Goal: Information Seeking & Learning: Learn about a topic

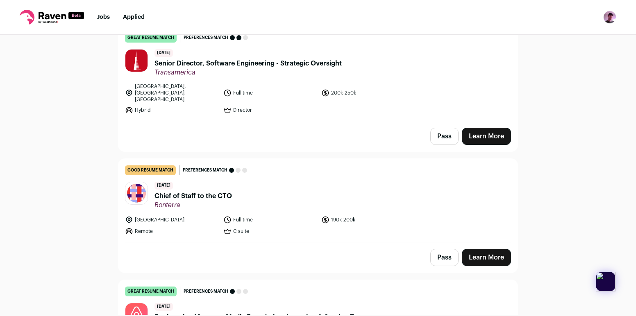
scroll to position [235, 0]
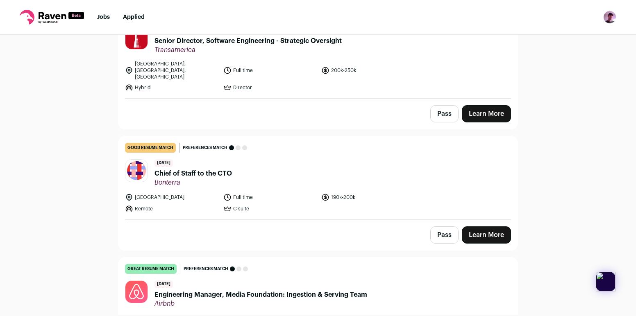
click at [191, 169] on span "Chief of Staff to the CTO" at bounding box center [193, 174] width 77 height 10
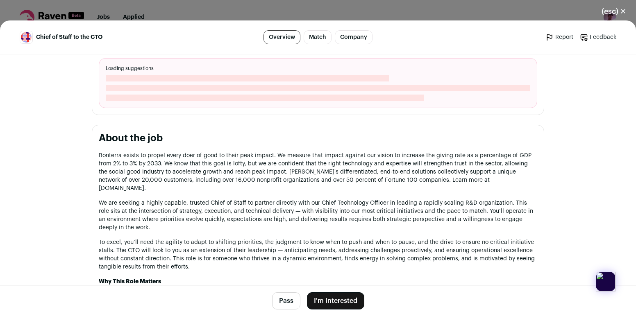
scroll to position [307, 0]
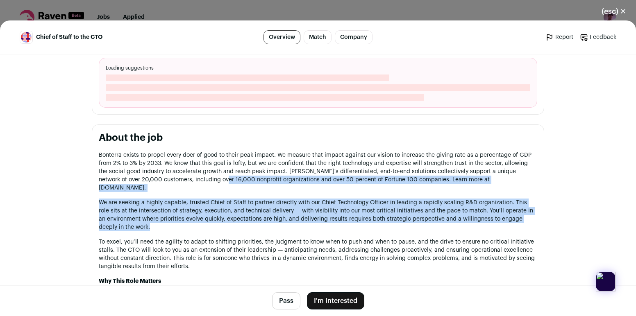
drag, startPoint x: 191, startPoint y: 221, endPoint x: 196, endPoint y: 180, distance: 41.3
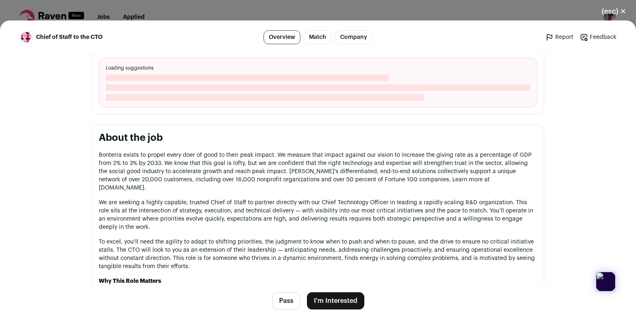
click at [196, 277] on p "Why This Role Matters" at bounding box center [318, 281] width 439 height 8
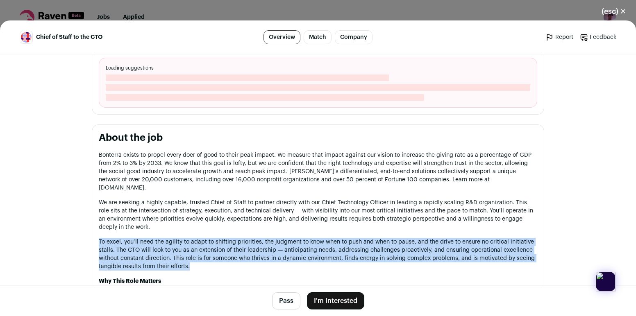
drag, startPoint x: 199, startPoint y: 264, endPoint x: 202, endPoint y: 224, distance: 40.2
drag, startPoint x: 202, startPoint y: 224, endPoint x: 201, endPoint y: 257, distance: 32.4
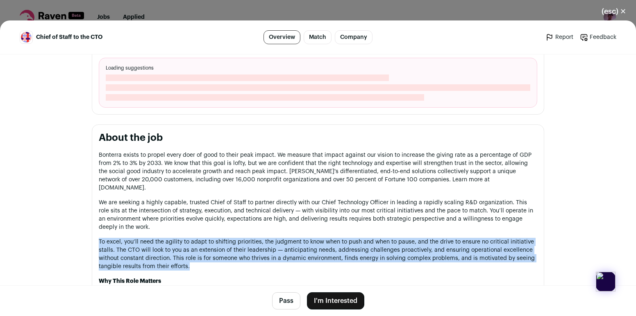
click at [201, 257] on p "To excel, you’ll need the agility to adapt to shifting priorities, the judgment…" at bounding box center [318, 254] width 439 height 33
drag, startPoint x: 201, startPoint y: 257, endPoint x: 204, endPoint y: 226, distance: 30.9
drag, startPoint x: 204, startPoint y: 226, endPoint x: 203, endPoint y: 259, distance: 32.8
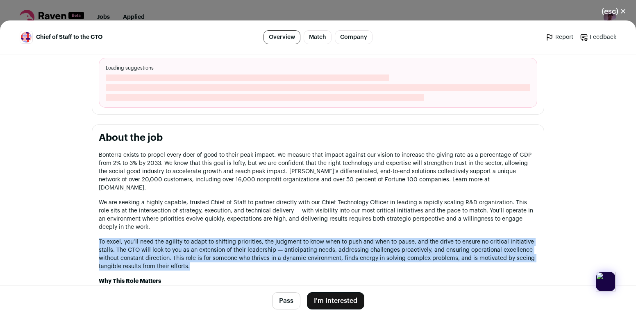
click at [203, 259] on p "To excel, you’ll need the agility to adapt to shifting priorities, the judgment…" at bounding box center [318, 254] width 439 height 33
drag, startPoint x: 203, startPoint y: 259, endPoint x: 205, endPoint y: 226, distance: 32.4
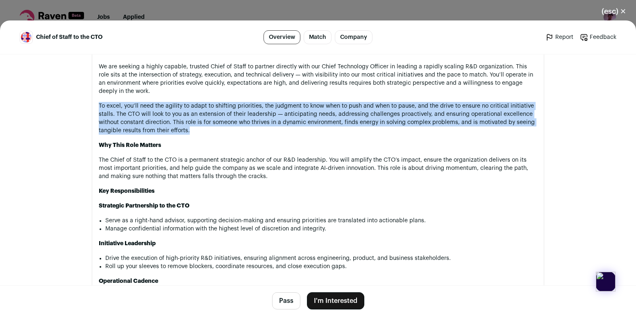
scroll to position [452, 0]
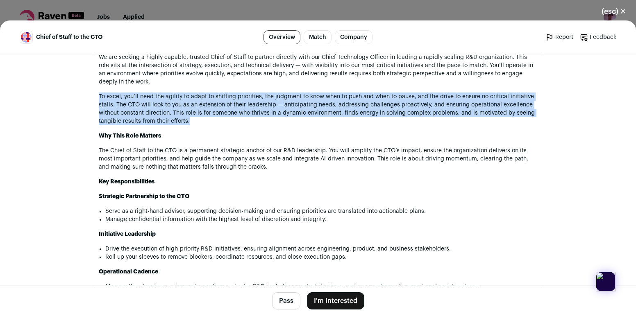
click at [223, 150] on p "The Chief of Staff to the CTO is a permanent strategic anchor of our R&D leader…" at bounding box center [318, 159] width 439 height 25
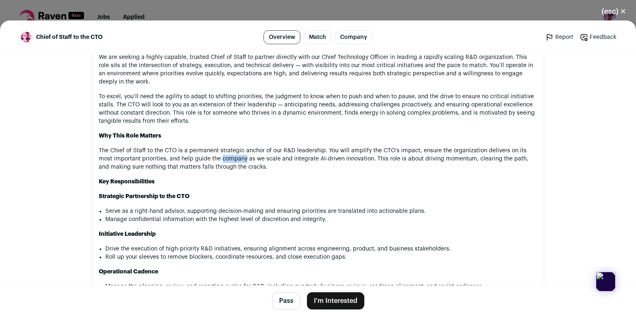
click at [223, 150] on p "The Chief of Staff to the CTO is a permanent strategic anchor of our R&D leader…" at bounding box center [318, 159] width 439 height 25
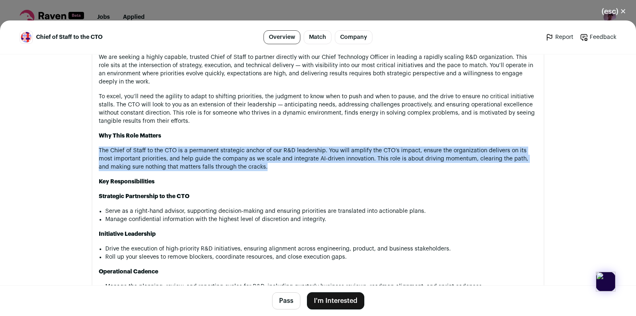
click at [223, 150] on p "The Chief of Staff to the CTO is a permanent strategic anchor of our R&D leader…" at bounding box center [318, 159] width 439 height 25
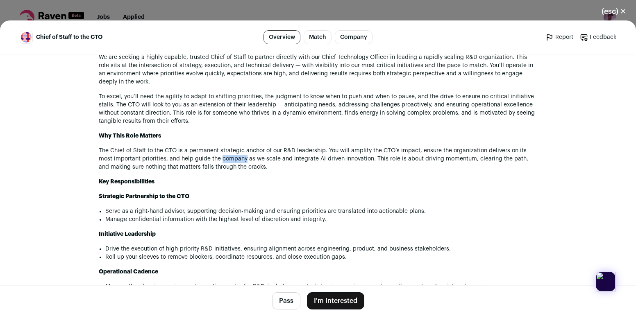
click at [223, 150] on p "The Chief of Staff to the CTO is a permanent strategic anchor of our R&D leader…" at bounding box center [318, 159] width 439 height 25
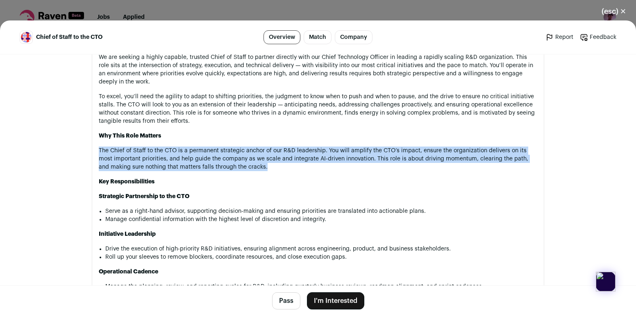
click at [223, 150] on p "The Chief of Staff to the CTO is a permanent strategic anchor of our R&D leader…" at bounding box center [318, 159] width 439 height 25
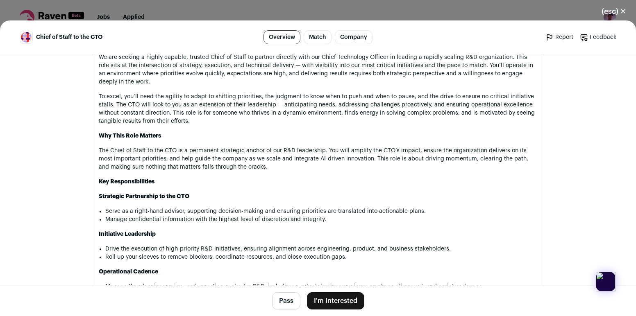
scroll to position [452, 0]
click at [233, 216] on li "Manage confidential information with the highest level of discretion and integr…" at bounding box center [321, 220] width 432 height 8
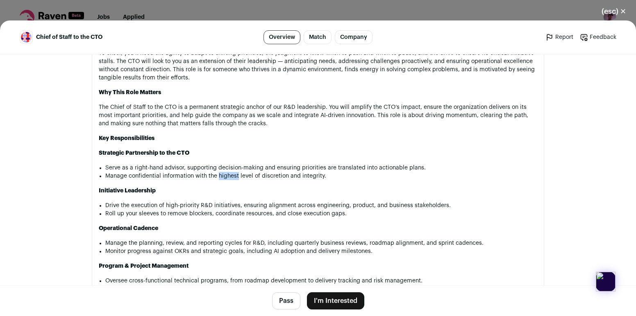
scroll to position [495, 0]
click at [233, 201] on li "Drive the execution of high-priority R&D initiatives, ensuring alignment across…" at bounding box center [321, 205] width 432 height 8
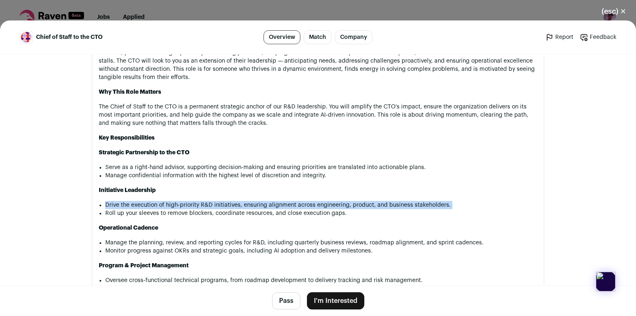
click at [233, 201] on li "Drive the execution of high-priority R&D initiatives, ensuring alignment across…" at bounding box center [321, 205] width 432 height 8
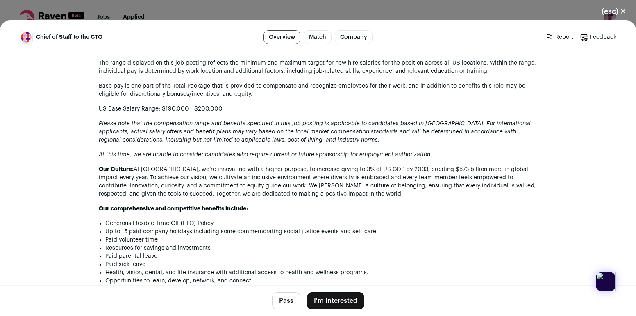
scroll to position [1050, 0]
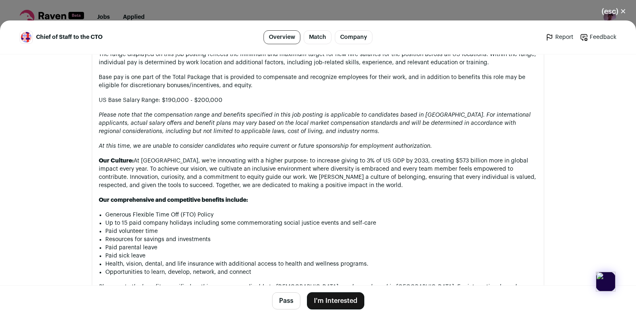
click at [223, 168] on p "Our Culture: At Bonterra, we’re innovating with a higher purpose: to increase g…" at bounding box center [318, 173] width 439 height 33
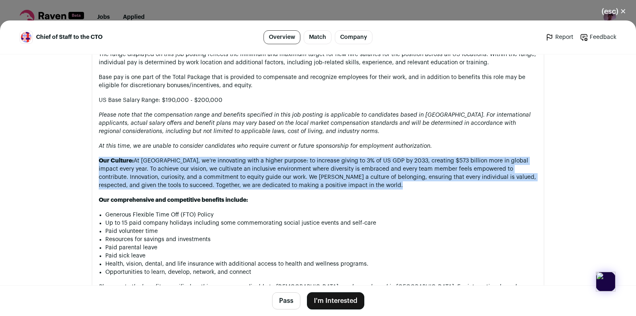
click at [223, 168] on p "Our Culture: At Bonterra, we’re innovating with a higher purpose: to increase g…" at bounding box center [318, 173] width 439 height 33
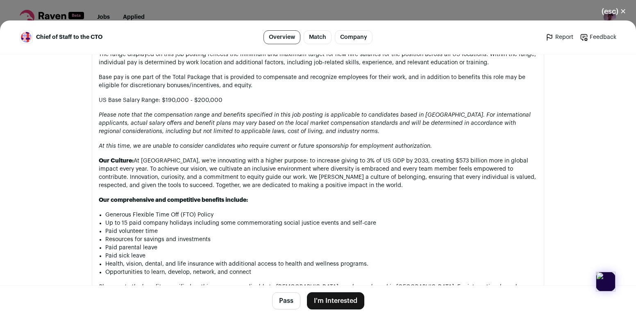
drag, startPoint x: 203, startPoint y: 161, endPoint x: 324, endPoint y: 179, distance: 122.3
click at [325, 179] on p "Our Culture: At Bonterra, we’re innovating with a higher purpose: to increase g…" at bounding box center [318, 173] width 439 height 33
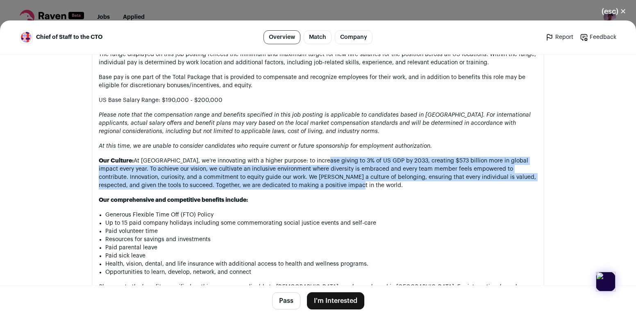
drag, startPoint x: 324, startPoint y: 179, endPoint x: 318, endPoint y: 149, distance: 30.4
click at [318, 157] on p "Our Culture: At Bonterra, we’re innovating with a higher purpose: to increase g…" at bounding box center [318, 173] width 439 height 33
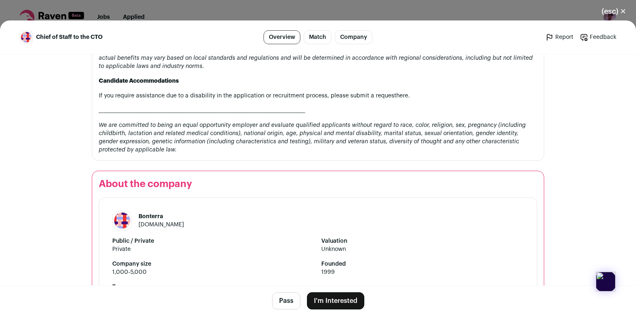
scroll to position [1353, 0]
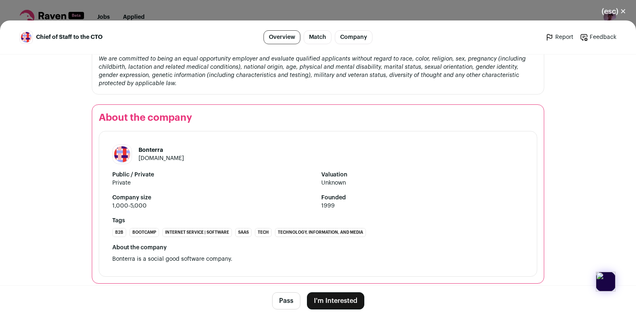
click at [608, 9] on button "(esc) ✕" at bounding box center [614, 11] width 44 height 18
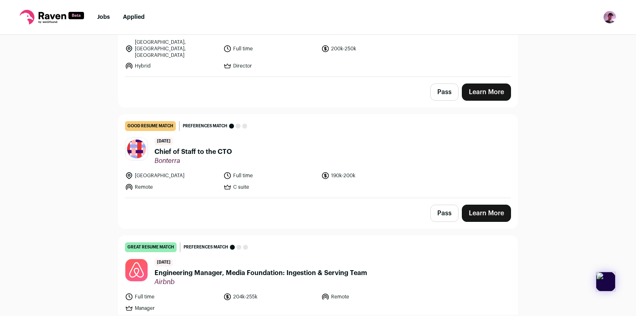
scroll to position [259, 0]
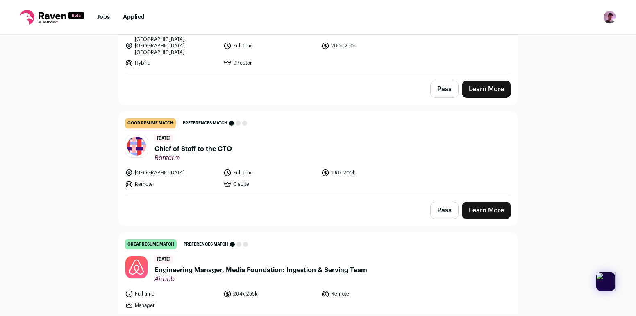
click at [441, 202] on button "Pass" at bounding box center [444, 210] width 28 height 17
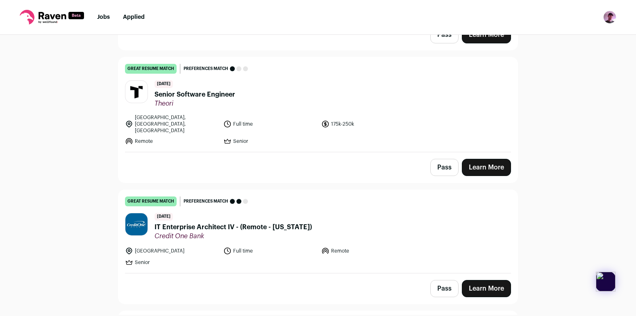
scroll to position [4418, 0]
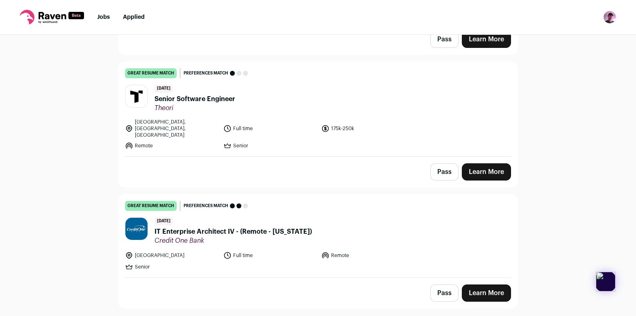
click at [156, 104] on span "Theori" at bounding box center [195, 108] width 81 height 8
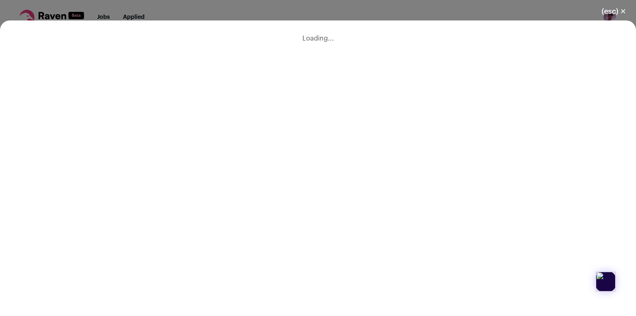
click at [619, 7] on button "(esc) ✕" at bounding box center [614, 11] width 44 height 18
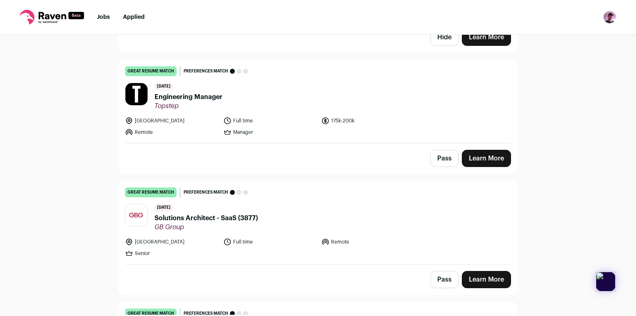
scroll to position [5164, 0]
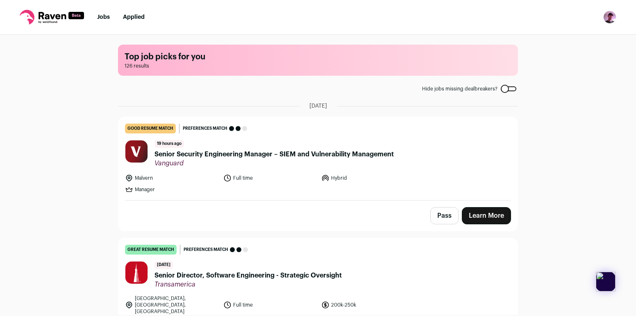
click at [440, 216] on button "Pass" at bounding box center [444, 215] width 28 height 17
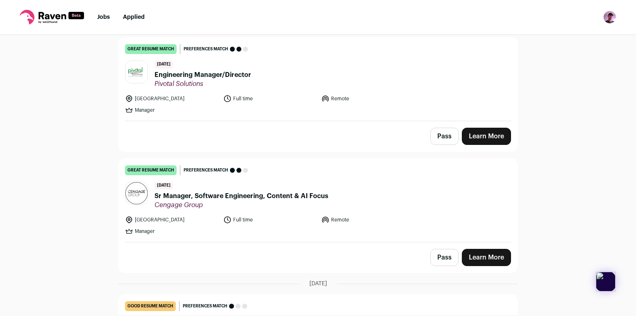
scroll to position [870, 0]
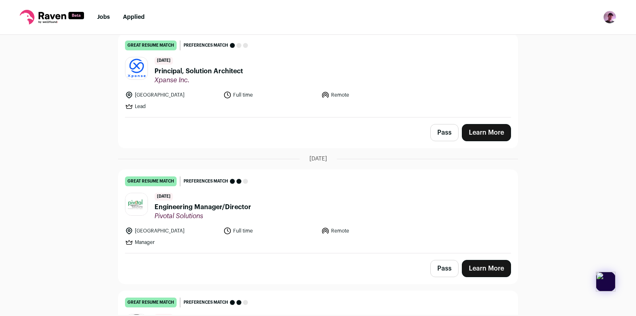
click at [212, 202] on span "Engineering Manager/Director" at bounding box center [203, 207] width 97 height 10
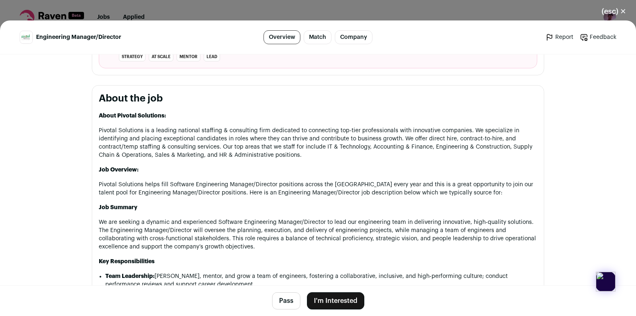
scroll to position [0, 0]
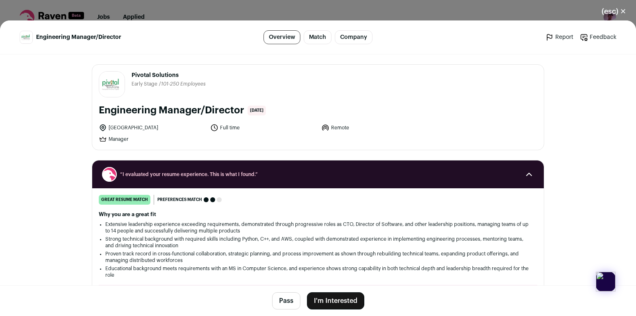
click at [279, 105] on div "Engineering Manager/Director 4 days ago" at bounding box center [318, 110] width 439 height 13
click at [611, 13] on button "(esc) ✕" at bounding box center [614, 11] width 44 height 18
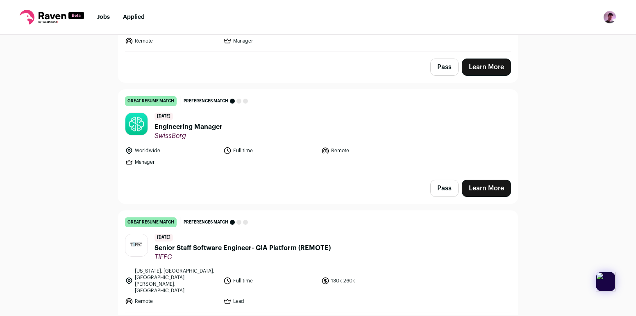
scroll to position [3608, 0]
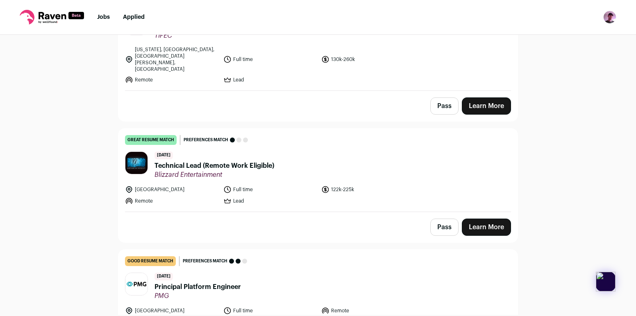
click at [197, 152] on div "8 days ago Technical Lead (Remote Work Eligible) Blizzard Entertainment" at bounding box center [215, 165] width 120 height 27
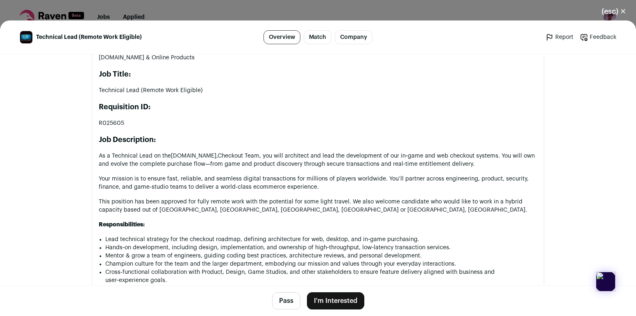
scroll to position [448, 0]
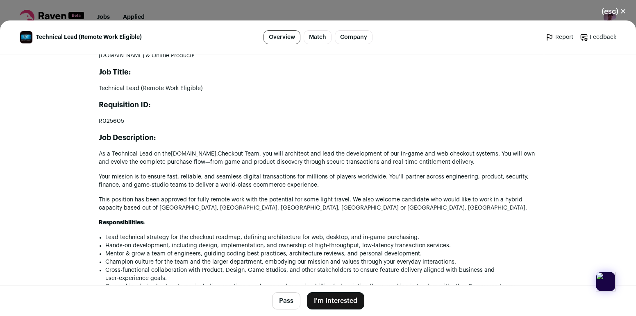
click at [222, 152] on p "As a Technical Lead on the Battle.net, Checkout Team, you will architect and le…" at bounding box center [318, 158] width 439 height 16
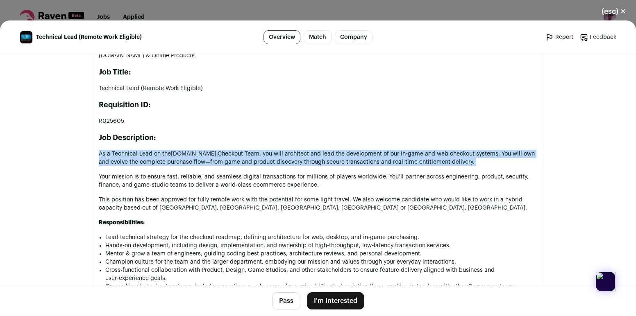
click at [222, 152] on p "As a Technical Lead on the Battle.net, Checkout Team, you will architect and le…" at bounding box center [318, 158] width 439 height 16
click at [231, 156] on p "As a Technical Lead on the Battle.net, Checkout Team, you will architect and le…" at bounding box center [318, 158] width 439 height 16
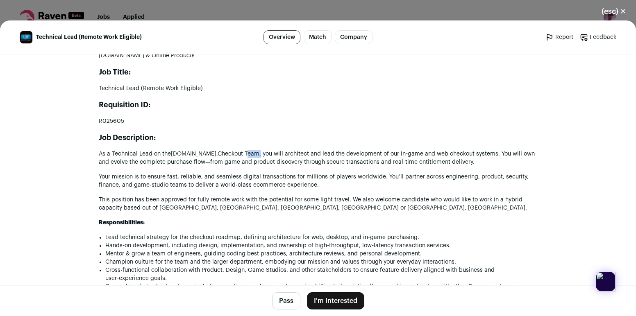
click at [231, 156] on p "As a Technical Lead on the Battle.net, Checkout Team, you will architect and le…" at bounding box center [318, 158] width 439 height 16
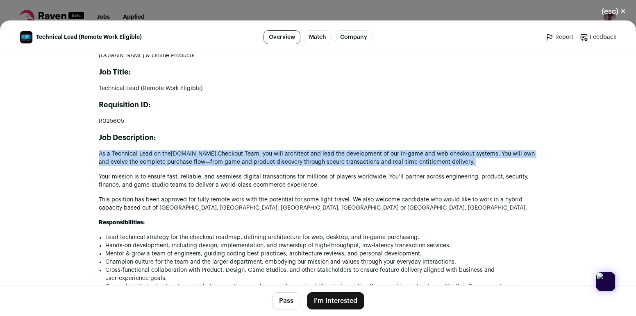
click at [231, 156] on p "As a Technical Lead on the Battle.net, Checkout Team, you will architect and le…" at bounding box center [318, 158] width 439 height 16
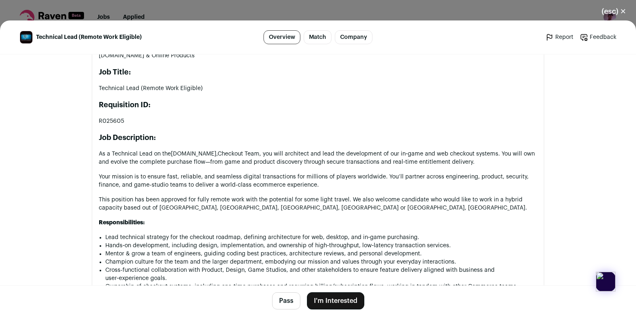
click at [237, 161] on p "As a Technical Lead on the Battle.net, Checkout Team, you will architect and le…" at bounding box center [318, 158] width 439 height 16
click at [240, 178] on p "Your mission is to ensure fast, reliable, and seamless digital transactions for…" at bounding box center [318, 181] width 439 height 16
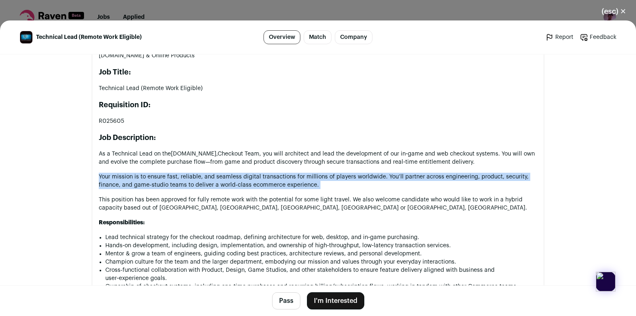
click at [240, 178] on p "Your mission is to ensure fast, reliable, and seamless digital transactions for…" at bounding box center [318, 181] width 439 height 16
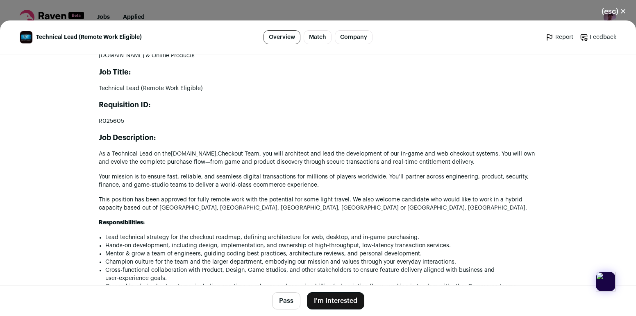
click at [232, 199] on p "This position has been approved for fully remote work with the potential for so…" at bounding box center [318, 204] width 439 height 16
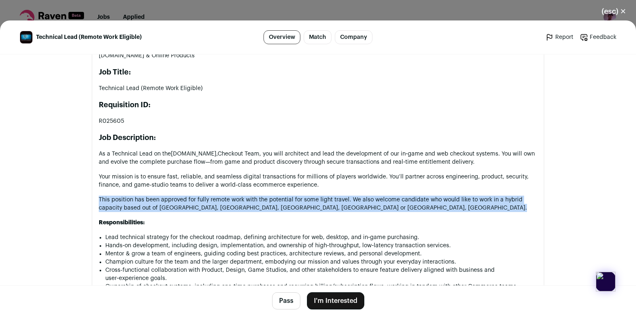
click at [232, 199] on p "This position has been approved for fully remote work with the potential for so…" at bounding box center [318, 204] width 439 height 16
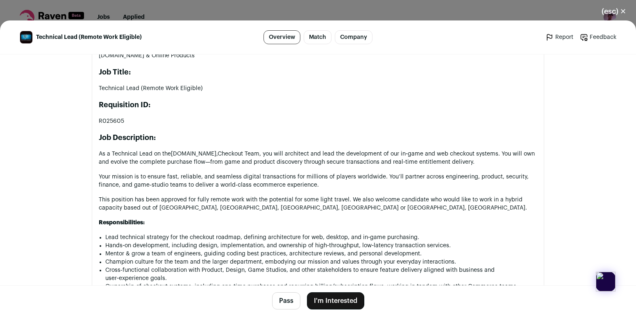
click at [232, 199] on p "This position has been approved for fully remote work with the potential for so…" at bounding box center [318, 204] width 439 height 16
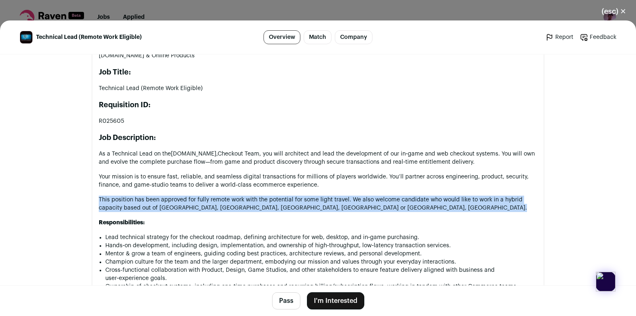
click at [232, 199] on p "This position has been approved for fully remote work with the potential for so…" at bounding box center [318, 204] width 439 height 16
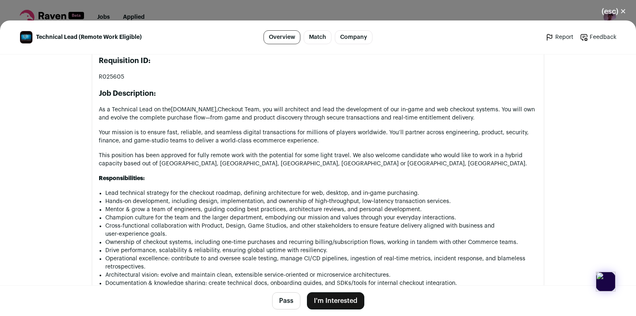
scroll to position [495, 0]
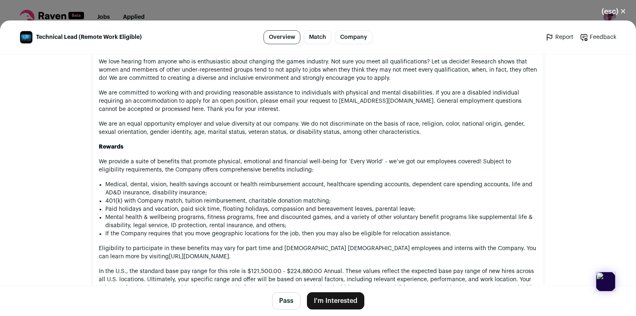
scroll to position [1083, 0]
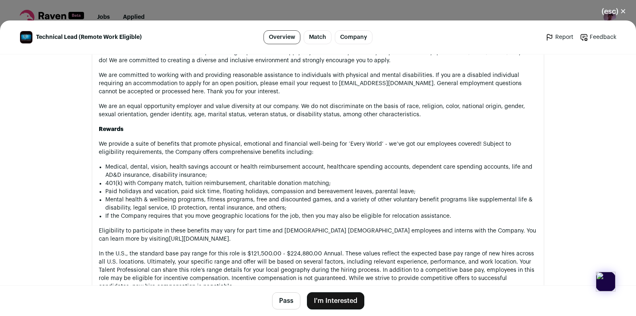
click at [187, 168] on li "Medical, dental, vision, health savings account or health reimbursement account…" at bounding box center [321, 171] width 432 height 16
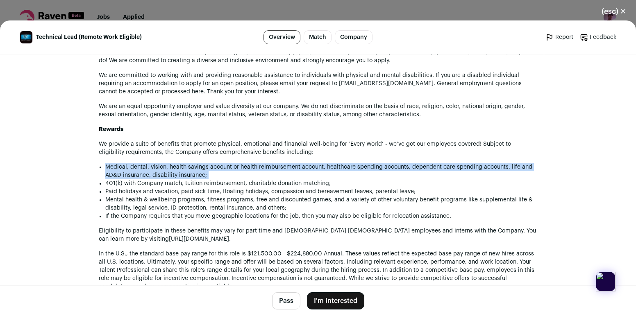
click at [187, 168] on li "Medical, dental, vision, health savings account or health reimbursement account…" at bounding box center [321, 171] width 432 height 16
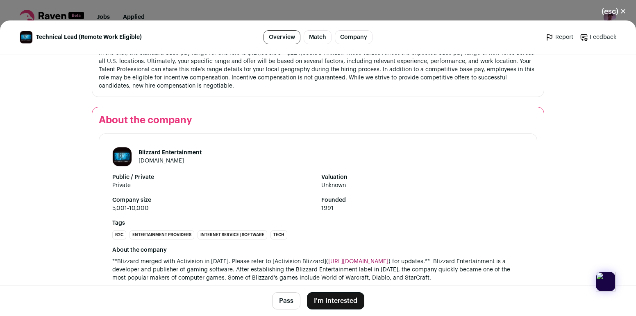
scroll to position [1319, 0]
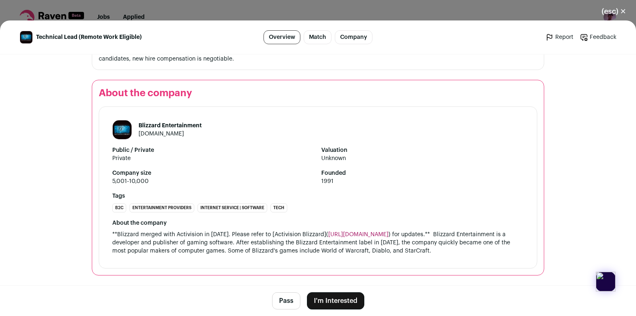
click at [293, 305] on button "Pass" at bounding box center [286, 301] width 28 height 17
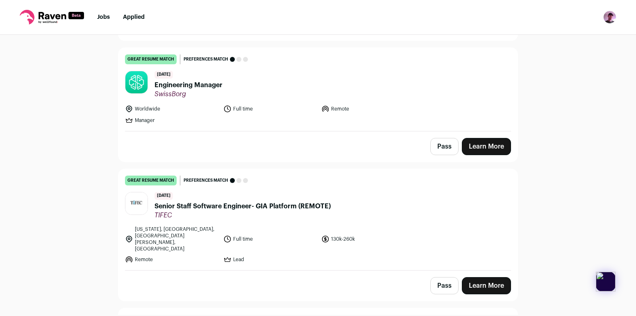
scroll to position [3310, 0]
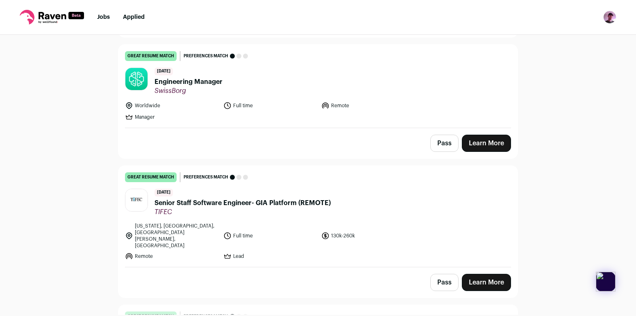
click at [201, 87] on span "SwissBorg" at bounding box center [189, 91] width 68 height 8
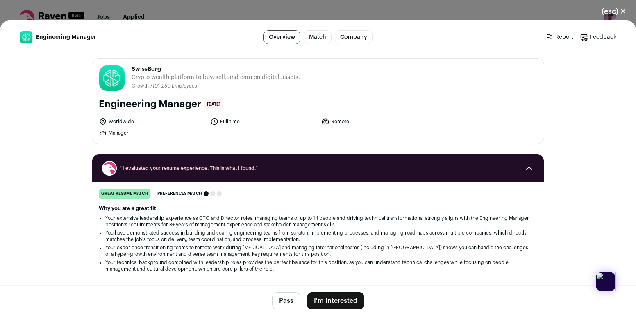
scroll to position [7, 0]
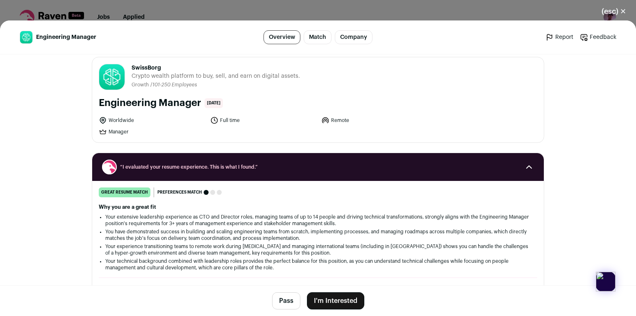
click at [288, 301] on button "Pass" at bounding box center [286, 301] width 28 height 17
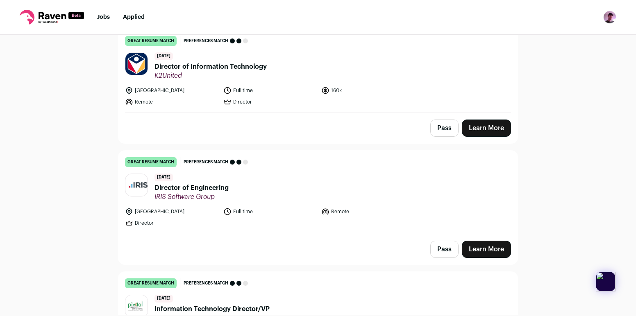
scroll to position [1428, 0]
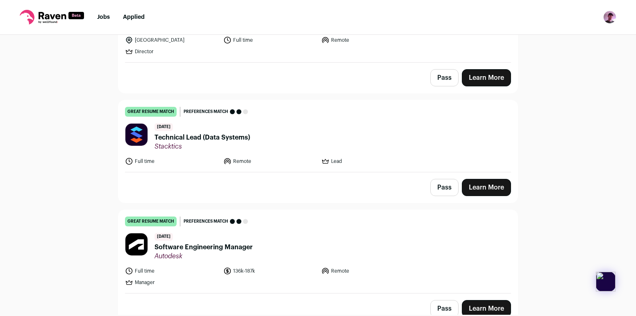
click at [225, 133] on span "Technical Lead (Data Systems)" at bounding box center [202, 138] width 95 height 10
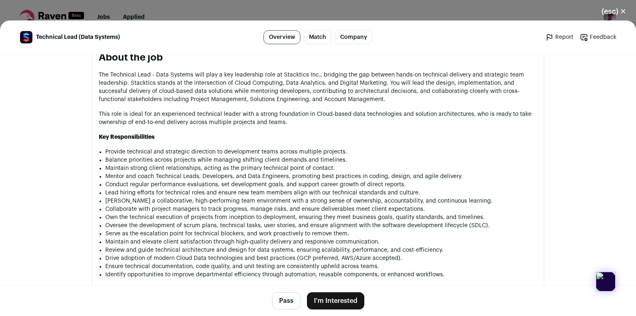
scroll to position [402, 0]
click at [291, 77] on p "The Technical Lead - Data Systems will play a key leadership role at Stacktics …" at bounding box center [318, 88] width 439 height 33
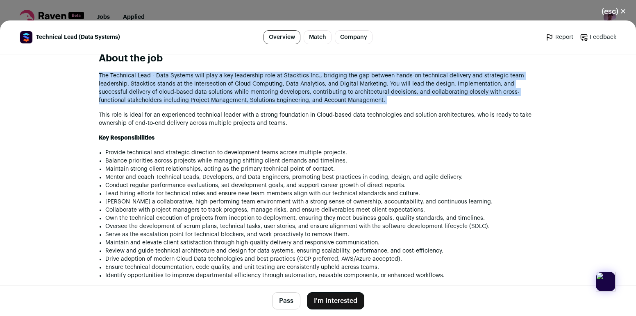
click at [291, 77] on p "The Technical Lead - Data Systems will play a key leadership role at Stacktics …" at bounding box center [318, 88] width 439 height 33
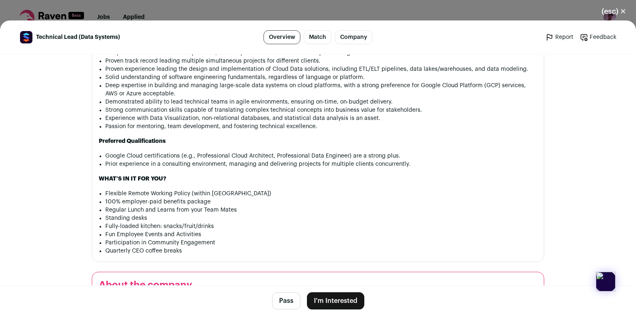
scroll to position [698, 0]
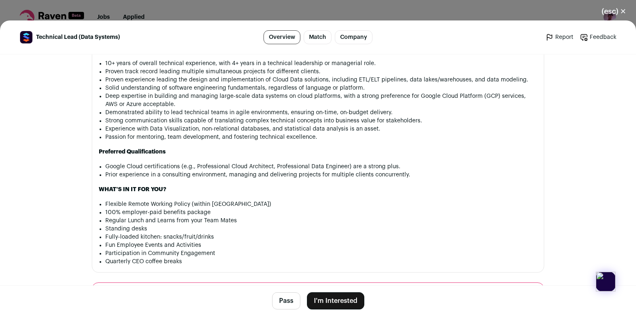
click at [105, 189] on strong "WHAT'S IN IT FOR YOU?" at bounding box center [133, 190] width 68 height 6
click at [617, 14] on button "(esc) ✕" at bounding box center [614, 11] width 44 height 18
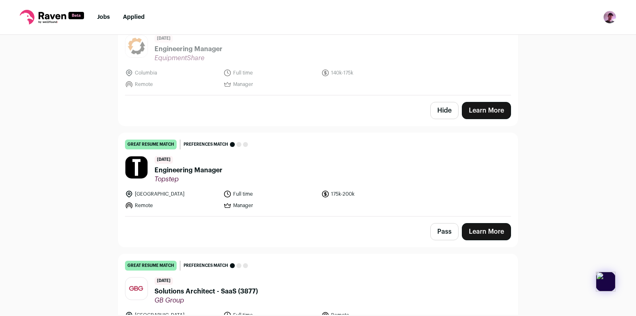
scroll to position [4857, 0]
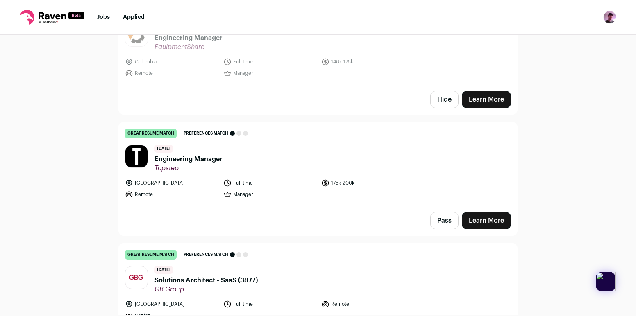
click at [185, 155] on span "Engineering Manager" at bounding box center [189, 160] width 68 height 10
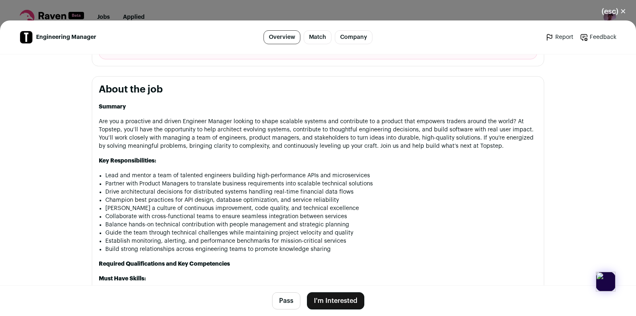
scroll to position [450, 0]
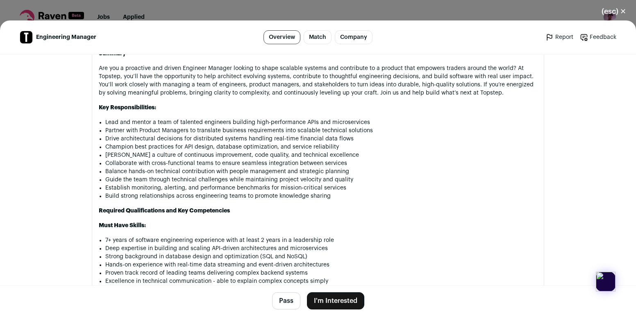
click at [207, 77] on p "Are you a proactive and driven Engineer Manager looking to shape scalable syste…" at bounding box center [318, 80] width 439 height 33
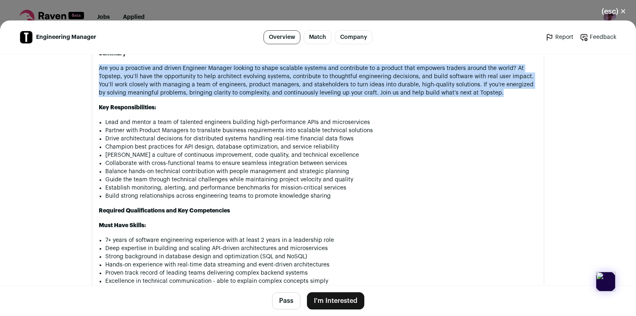
click at [207, 77] on p "Are you a proactive and driven Engineer Manager looking to shape scalable syste…" at bounding box center [318, 80] width 439 height 33
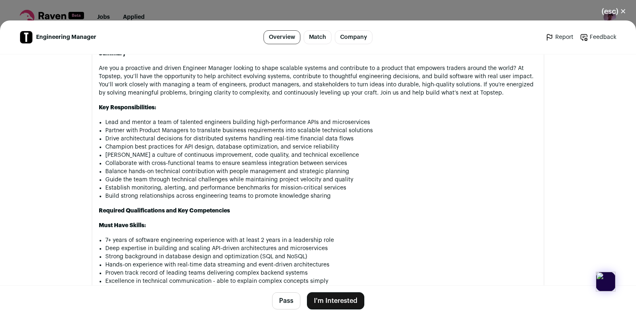
click at [218, 82] on p "Are you a proactive and driven Engineer Manager looking to shape scalable syste…" at bounding box center [318, 80] width 439 height 33
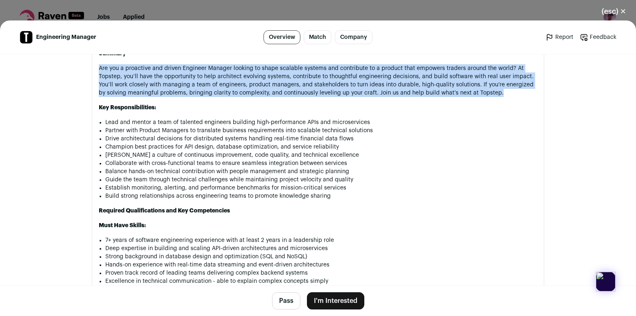
click at [218, 82] on p "Are you a proactive and driven Engineer Manager looking to shape scalable syste…" at bounding box center [318, 80] width 439 height 33
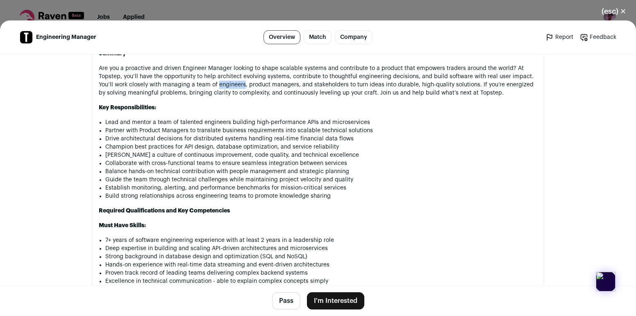
click at [218, 82] on p "Are you a proactive and driven Engineer Manager looking to shape scalable syste…" at bounding box center [318, 80] width 439 height 33
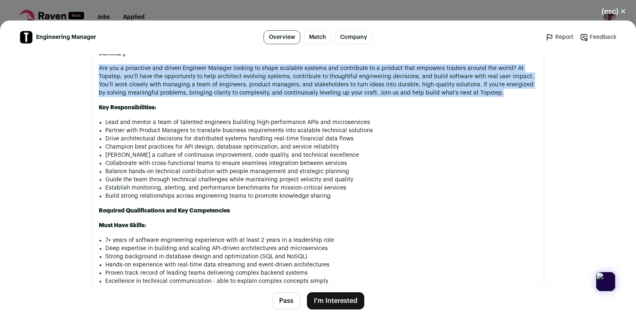
click at [218, 82] on p "Are you a proactive and driven Engineer Manager looking to shape scalable syste…" at bounding box center [318, 80] width 439 height 33
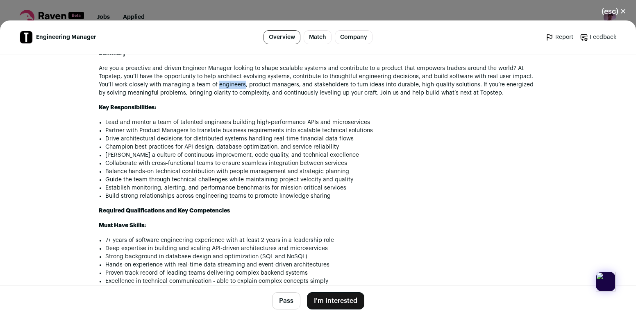
click at [218, 82] on p "Are you a proactive and driven Engineer Manager looking to shape scalable syste…" at bounding box center [318, 80] width 439 height 33
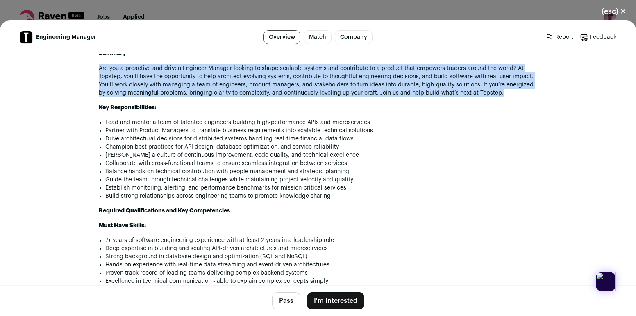
click at [218, 82] on p "Are you a proactive and driven Engineer Manager looking to shape scalable syste…" at bounding box center [318, 80] width 439 height 33
click at [280, 302] on button "Pass" at bounding box center [286, 301] width 28 height 17
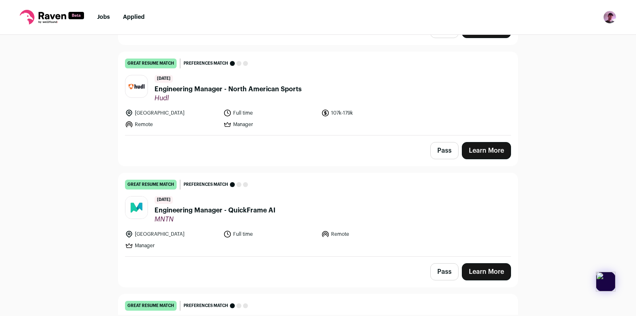
scroll to position [1957, 0]
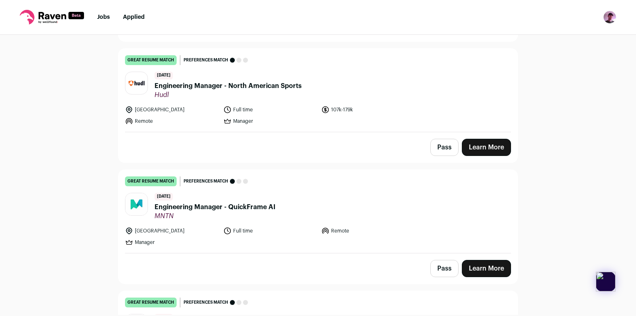
click at [234, 202] on span "Engineering Manager - QuickFrame AI" at bounding box center [215, 207] width 121 height 10
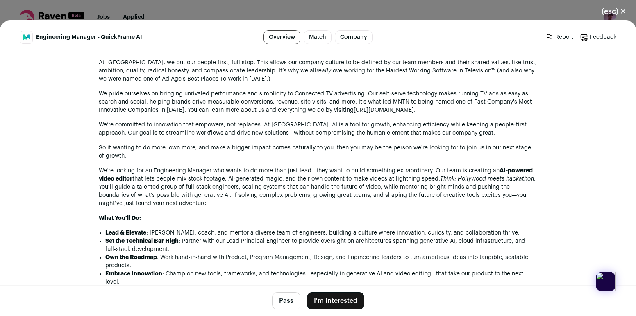
scroll to position [406, 0]
click at [316, 71] on em "really" at bounding box center [323, 70] width 15 height 6
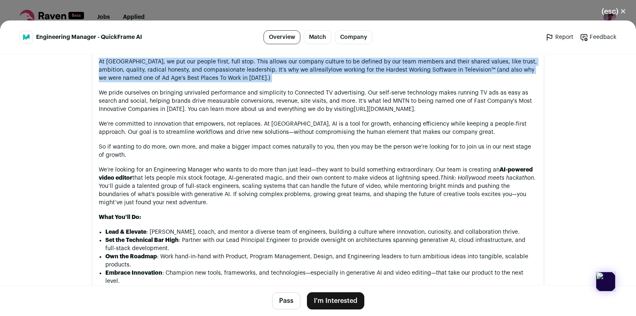
click at [316, 71] on em "really" at bounding box center [323, 70] width 15 height 6
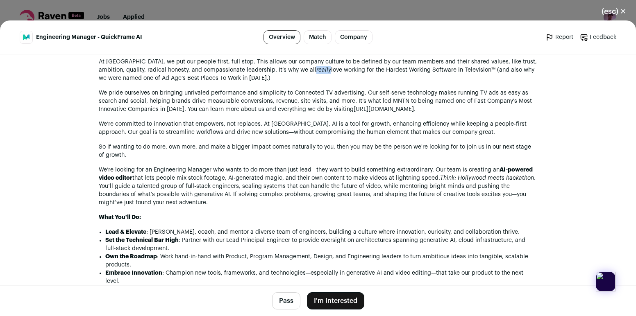
click at [316, 71] on em "really" at bounding box center [323, 70] width 15 height 6
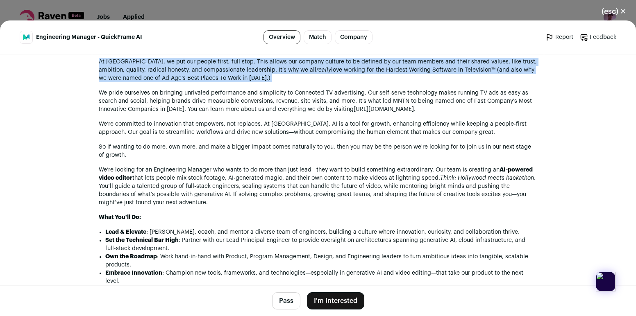
click at [316, 71] on em "really" at bounding box center [323, 70] width 15 height 6
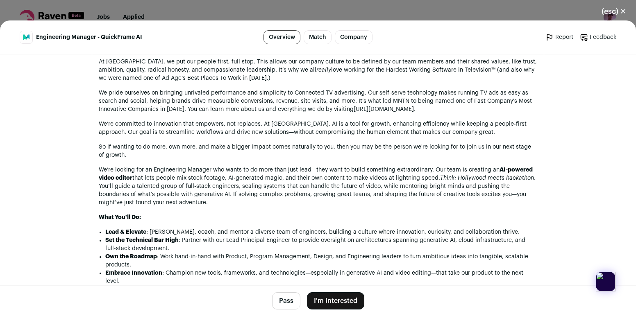
click at [316, 70] on em "really" at bounding box center [323, 70] width 15 height 6
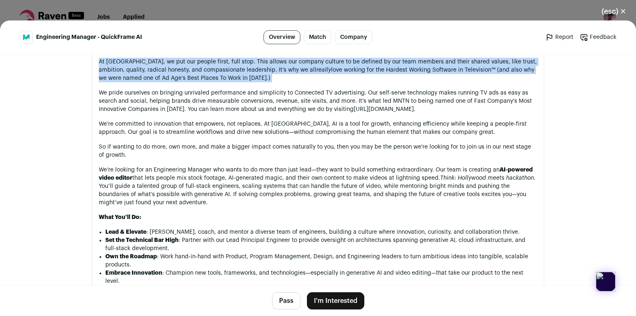
click at [316, 70] on em "really" at bounding box center [323, 70] width 15 height 6
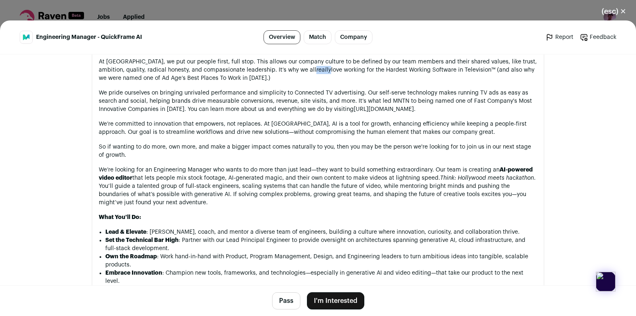
click at [316, 70] on em "really" at bounding box center [323, 70] width 15 height 6
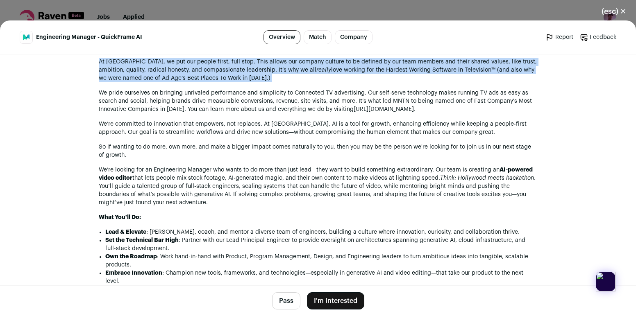
click at [316, 70] on em "really" at bounding box center [323, 70] width 15 height 6
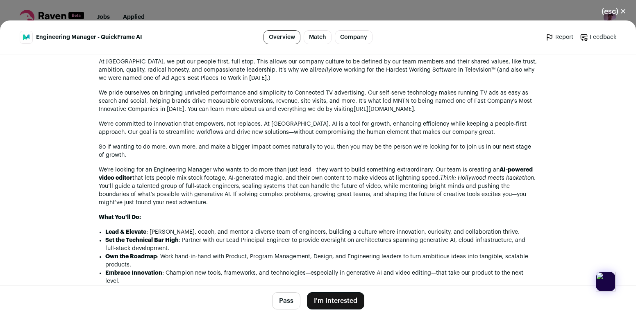
click at [316, 70] on em "really" at bounding box center [323, 70] width 15 height 6
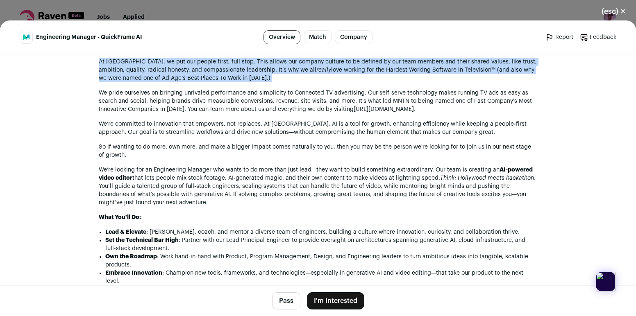
click at [316, 70] on em "really" at bounding box center [323, 70] width 15 height 6
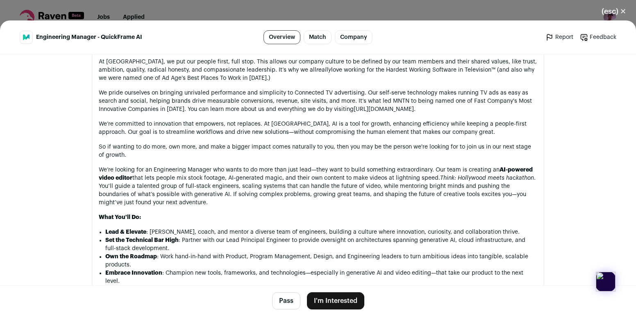
click at [297, 106] on p "We pride ourselves on bringing unrivaled performance and simplicity to Connecte…" at bounding box center [318, 101] width 439 height 25
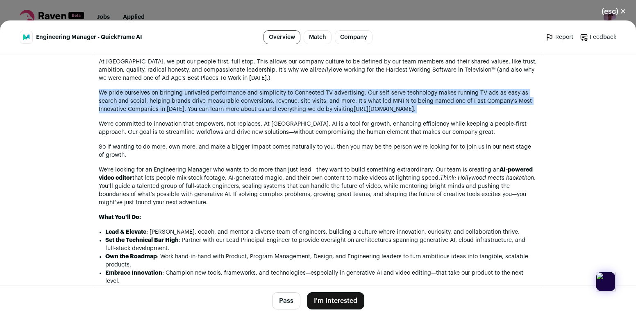
click at [297, 106] on p "We pride ourselves on bringing unrivaled performance and simplicity to Connecte…" at bounding box center [318, 101] width 439 height 25
click at [292, 296] on button "Pass" at bounding box center [286, 301] width 28 height 17
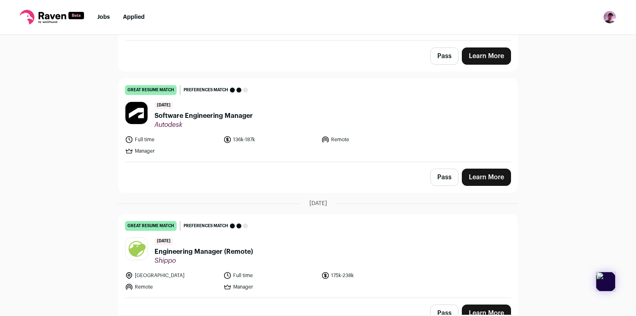
scroll to position [1594, 0]
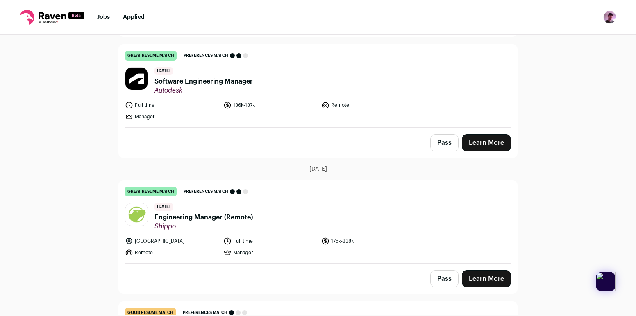
click at [200, 77] on span "Software Engineering Manager" at bounding box center [204, 82] width 98 height 10
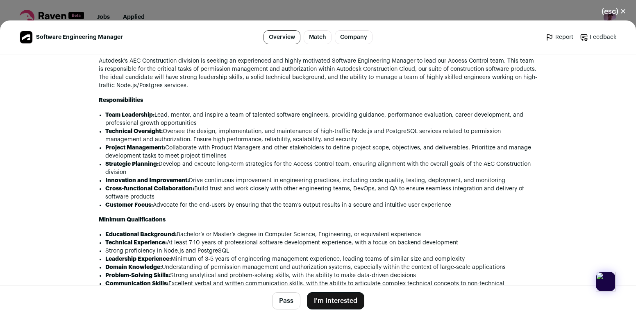
scroll to position [497, 0]
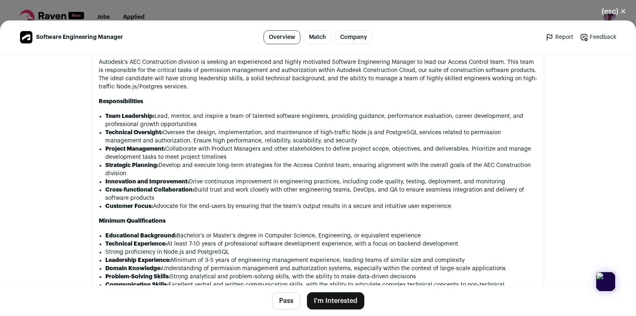
click at [312, 68] on p "Autodesk’s AEC Construction division is seeking an experienced and highly motiv…" at bounding box center [318, 74] width 439 height 33
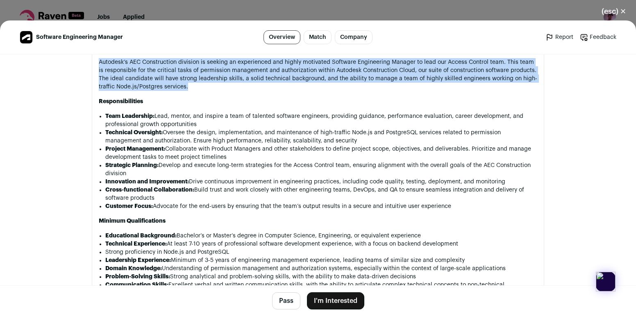
click at [312, 68] on p "Autodesk’s AEC Construction division is seeking an experienced and highly motiv…" at bounding box center [318, 74] width 439 height 33
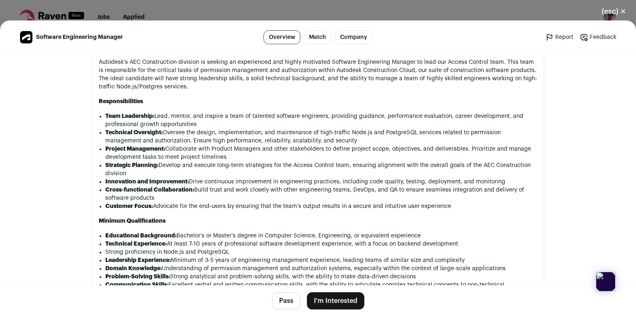
click at [315, 71] on p "Autodesk’s AEC Construction division is seeking an experienced and highly motiv…" at bounding box center [318, 74] width 439 height 33
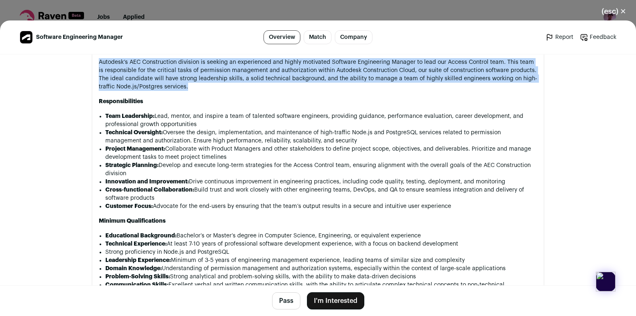
click at [315, 71] on p "Autodesk’s AEC Construction division is seeking an experienced and highly motiv…" at bounding box center [318, 74] width 439 height 33
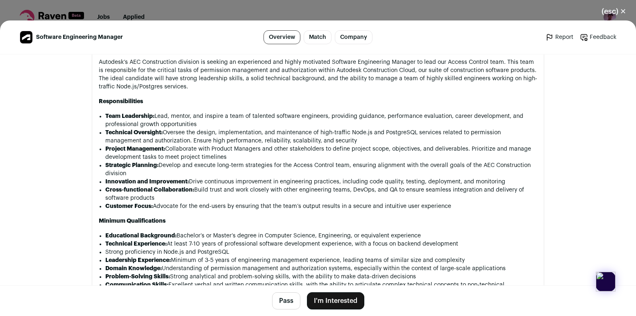
click at [316, 70] on p "Autodesk’s AEC Construction division is seeking an experienced and highly motiv…" at bounding box center [318, 74] width 439 height 33
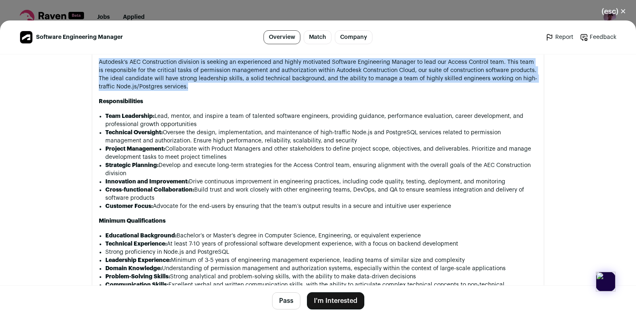
click at [316, 70] on p "Autodesk’s AEC Construction division is seeking an experienced and highly motiv…" at bounding box center [318, 74] width 439 height 33
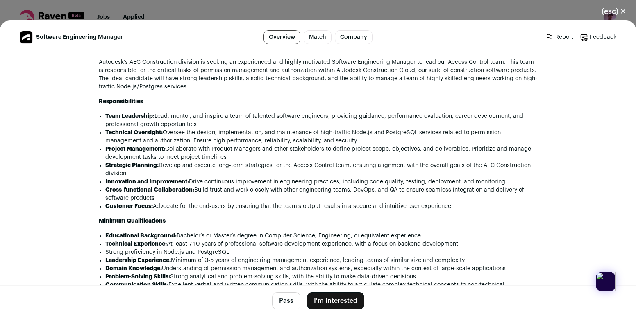
click at [325, 70] on p "Autodesk’s AEC Construction division is seeking an experienced and highly motiv…" at bounding box center [318, 74] width 439 height 33
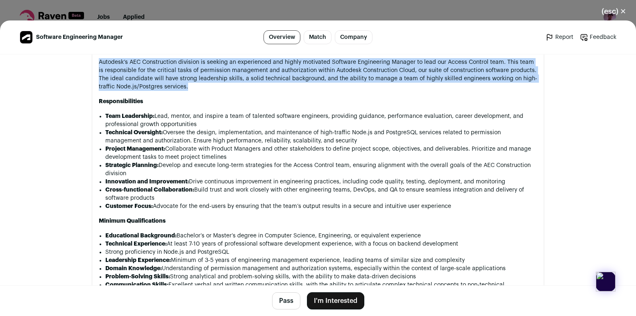
click at [325, 70] on p "Autodesk’s AEC Construction division is seeking an experienced and highly motiv…" at bounding box center [318, 74] width 439 height 33
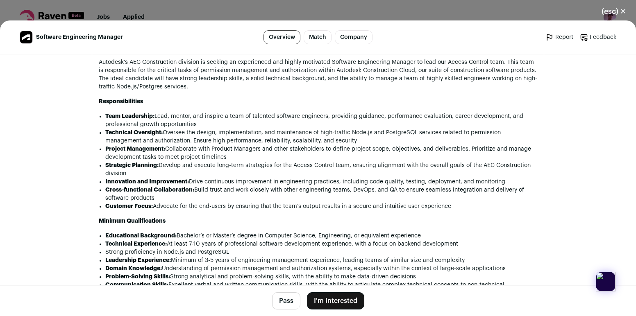
click at [326, 70] on p "Autodesk’s AEC Construction division is seeking an experienced and highly motiv…" at bounding box center [318, 74] width 439 height 33
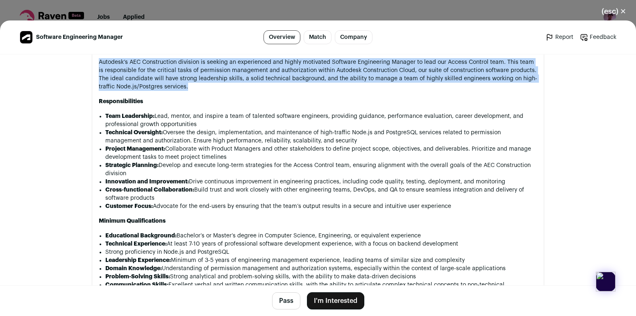
click at [326, 70] on p "Autodesk’s AEC Construction division is seeking an experienced and highly motiv…" at bounding box center [318, 74] width 439 height 33
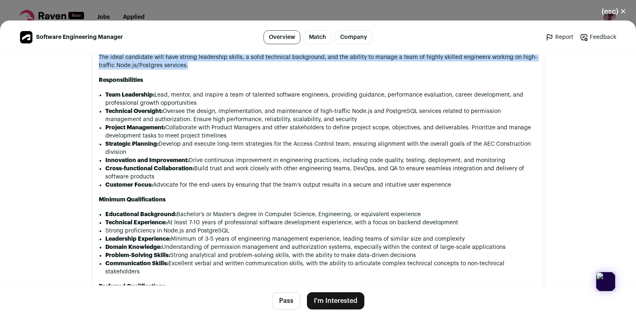
scroll to position [521, 0]
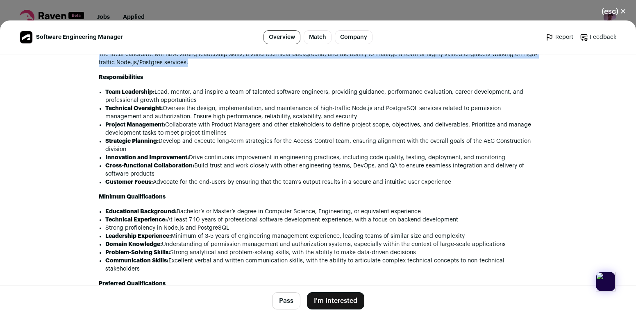
click at [620, 17] on button "(esc) ✕" at bounding box center [614, 11] width 44 height 18
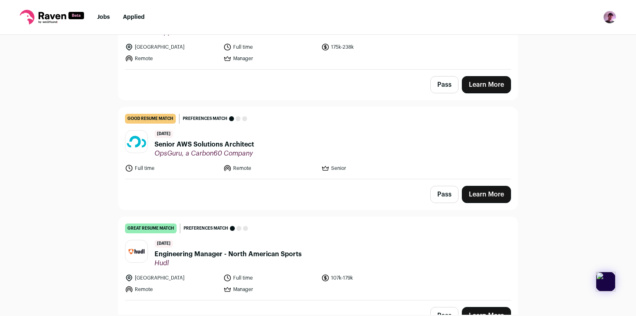
scroll to position [1792, 0]
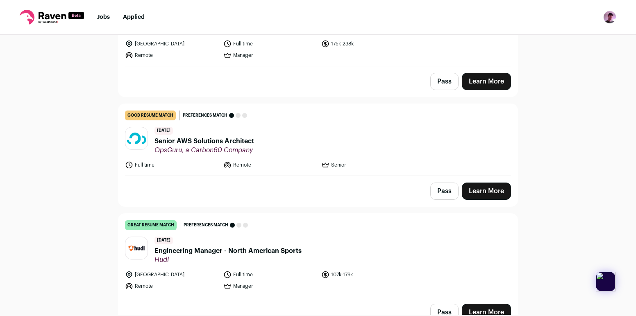
click at [275, 127] on header "6 days ago Senior AWS Solutions Architect OpsGuru, a Carbon60 Company" at bounding box center [318, 140] width 386 height 27
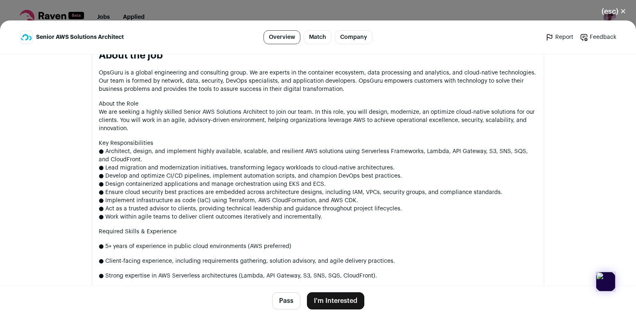
scroll to position [381, 0]
click at [612, 14] on button "(esc) ✕" at bounding box center [614, 11] width 44 height 18
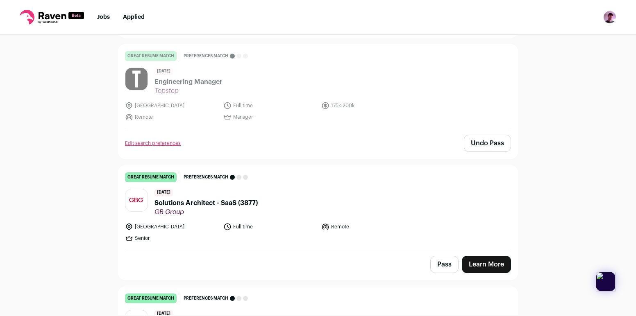
scroll to position [4936, 0]
click at [235, 198] on span "Solutions Architect - SaaS (3877)" at bounding box center [206, 203] width 103 height 10
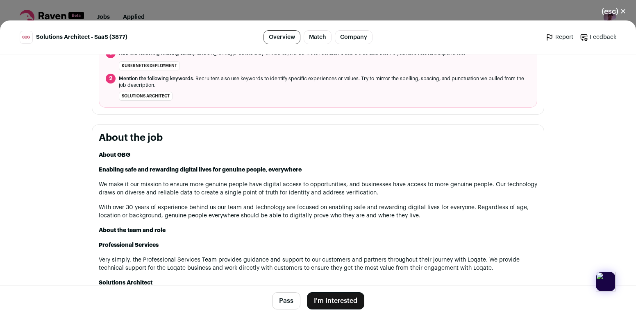
scroll to position [320, 0]
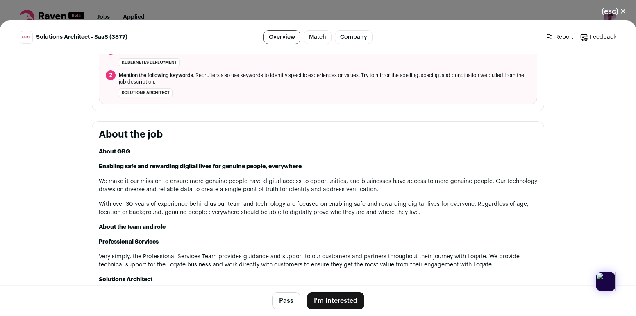
click at [242, 183] on p "We make it our mission to ensure more genuine people have digital access to opp…" at bounding box center [318, 185] width 439 height 16
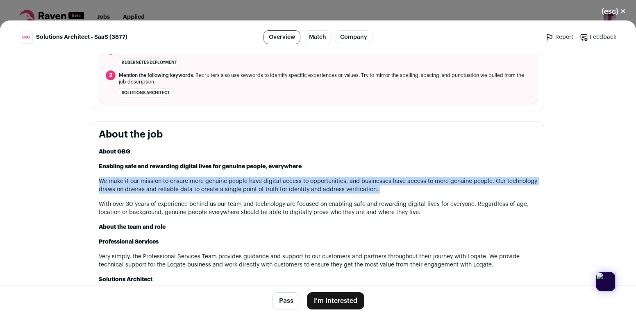
click at [242, 183] on p "We make it our mission to ensure more genuine people have digital access to opp…" at bounding box center [318, 185] width 439 height 16
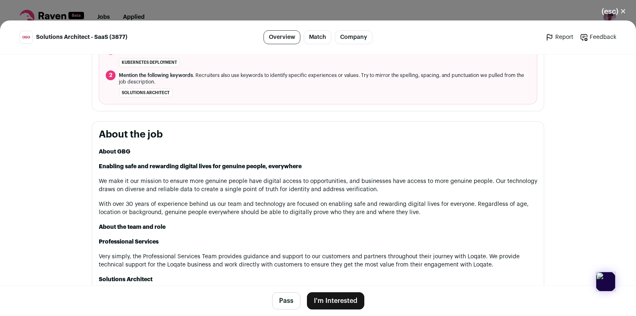
click at [244, 184] on p "We make it our mission to ensure more genuine people have digital access to opp…" at bounding box center [318, 185] width 439 height 16
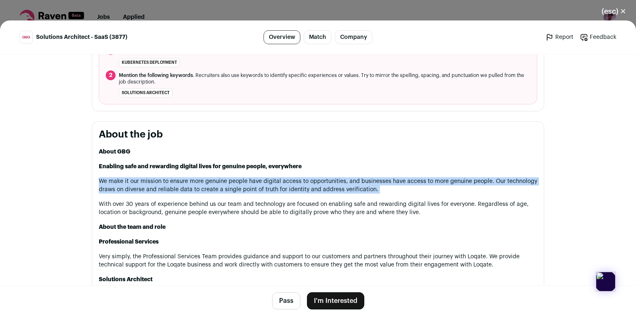
click at [244, 184] on p "We make it our mission to ensure more genuine people have digital access to opp…" at bounding box center [318, 185] width 439 height 16
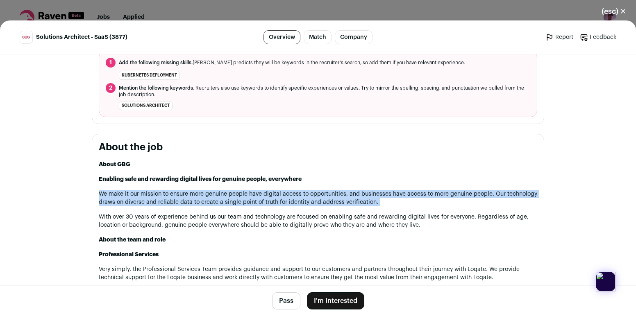
scroll to position [308, 0]
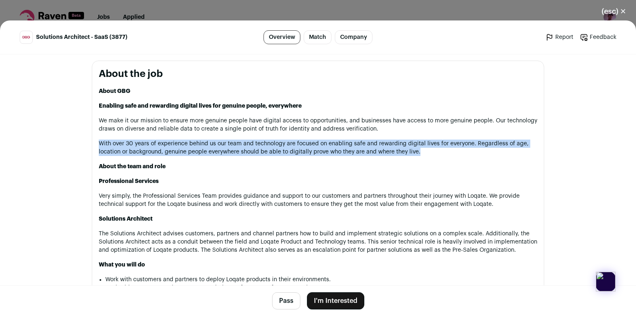
scroll to position [388, 0]
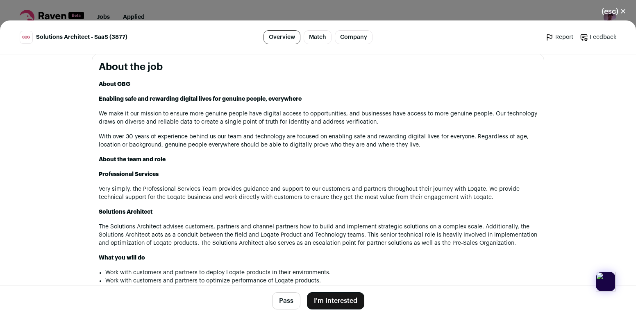
click at [262, 191] on p "Very simply, the Professional Services Team provides guidance and support to ou…" at bounding box center [318, 193] width 439 height 16
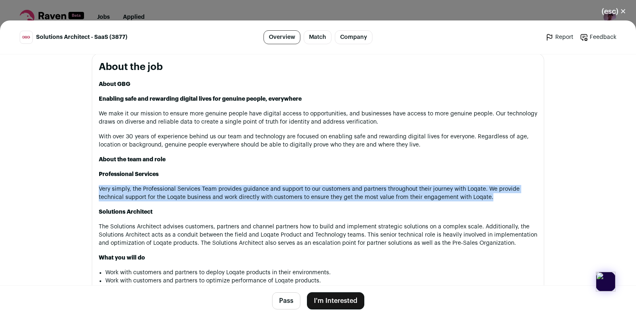
click at [262, 191] on p "Very simply, the Professional Services Team provides guidance and support to ou…" at bounding box center [318, 193] width 439 height 16
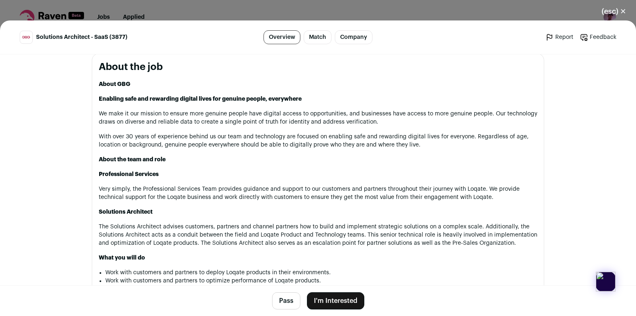
click at [268, 241] on p "The Solutions Architect advises customers, partners and channel partners how to…" at bounding box center [318, 235] width 439 height 25
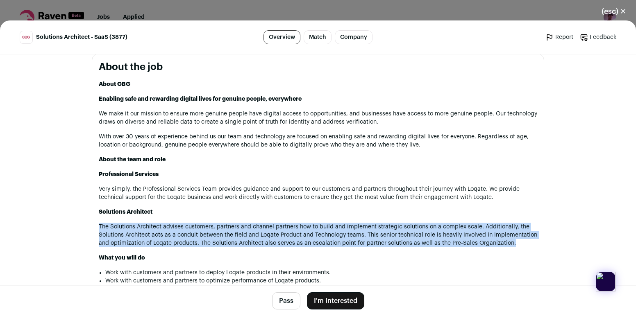
click at [268, 241] on p "The Solutions Architect advises customers, partners and channel partners how to…" at bounding box center [318, 235] width 439 height 25
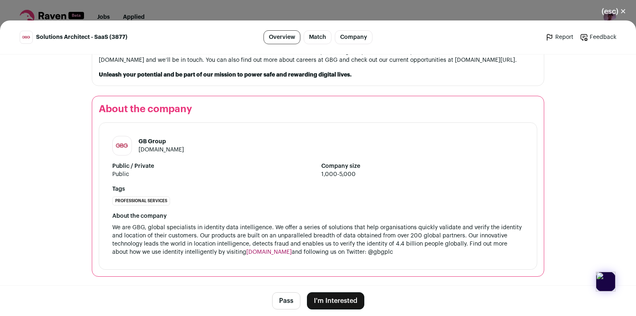
scroll to position [791, 0]
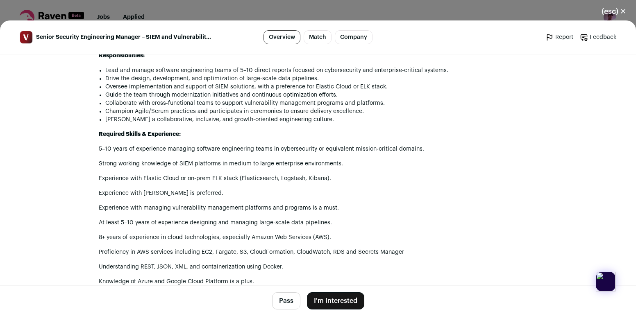
scroll to position [407, 0]
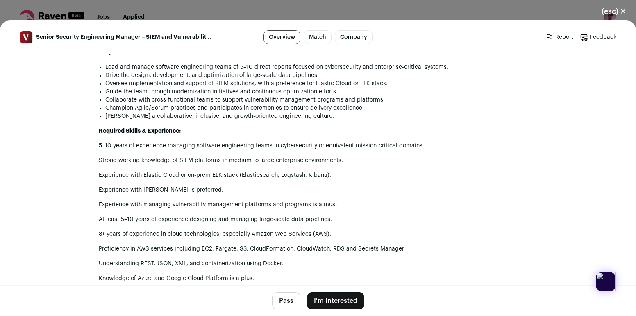
click at [315, 265] on p "Understanding REST, JSON, XML, and containerization using Docker." at bounding box center [318, 264] width 439 height 8
click at [623, 7] on button "(esc) ✕" at bounding box center [614, 11] width 44 height 18
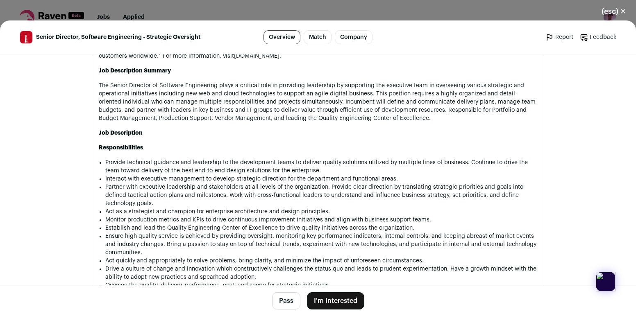
scroll to position [721, 0]
